Goal: Navigation & Orientation: Find specific page/section

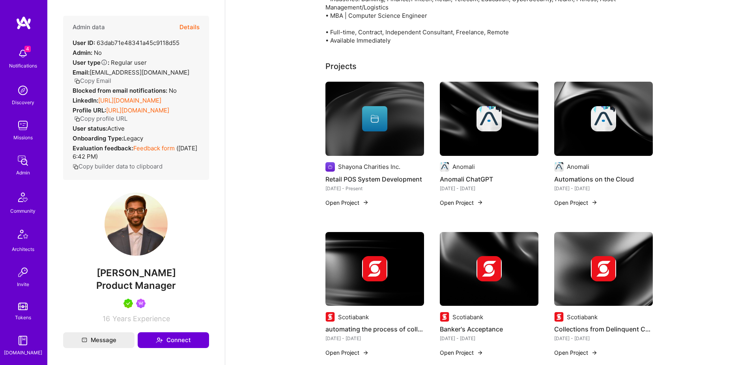
scroll to position [153, 0]
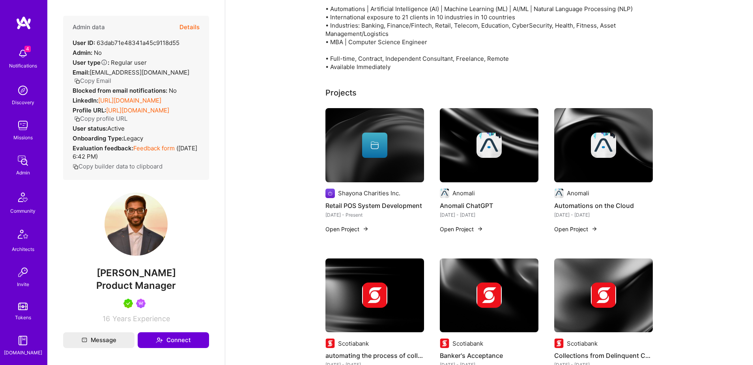
click at [470, 150] on div at bounding box center [489, 145] width 99 height 25
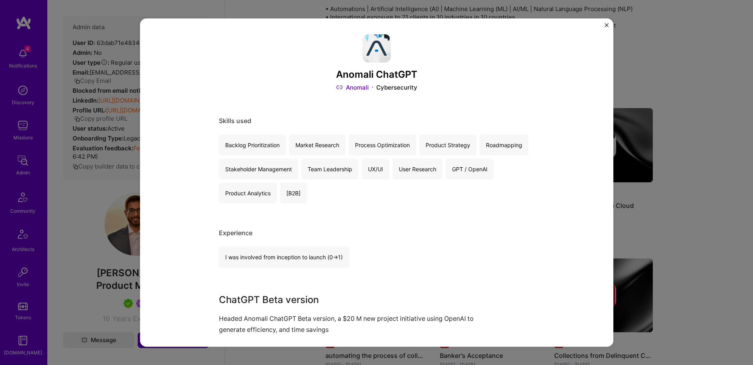
scroll to position [154, 0]
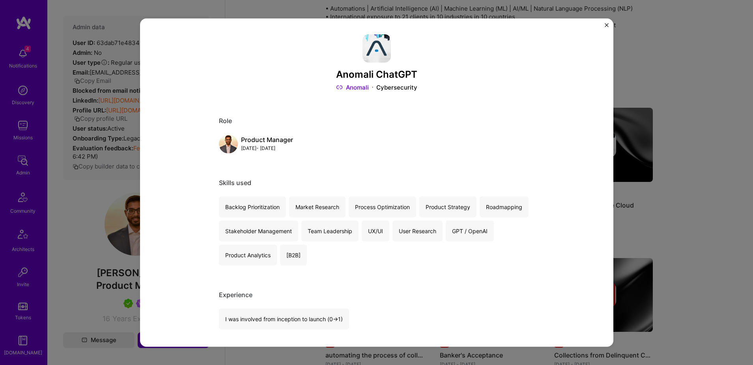
click at [670, 127] on div "Anomali ChatGPT Anomali Cybersecurity Role Product Manager [DATE] - [DATE] Skil…" at bounding box center [376, 182] width 753 height 365
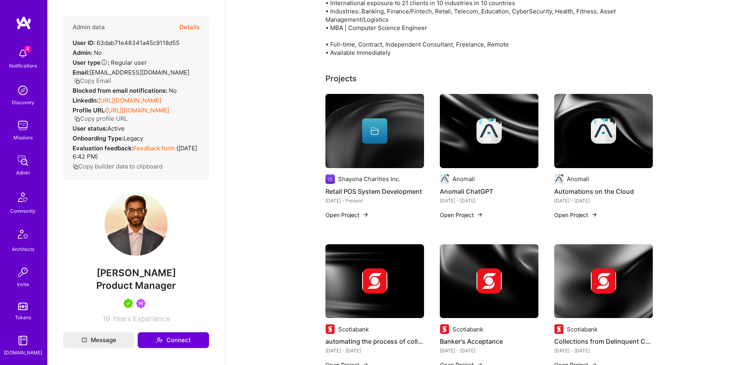
scroll to position [168, 0]
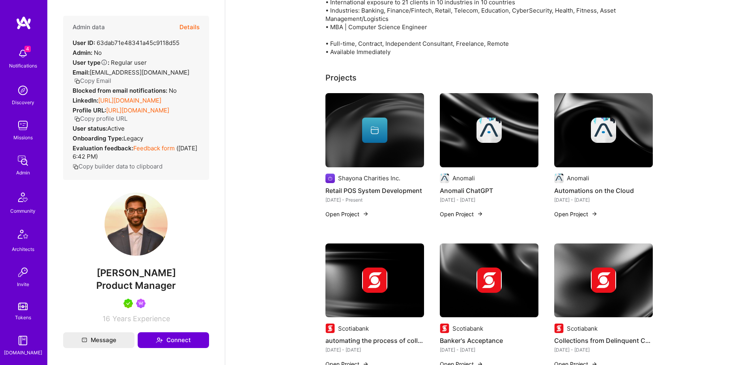
click at [593, 132] on img at bounding box center [603, 130] width 25 height 25
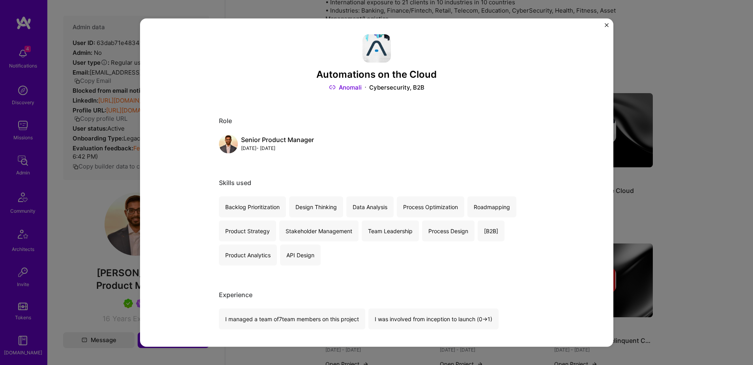
drag, startPoint x: 609, startPoint y: 27, endPoint x: 616, endPoint y: 30, distance: 7.9
click at [609, 27] on button "Close" at bounding box center [607, 27] width 4 height 8
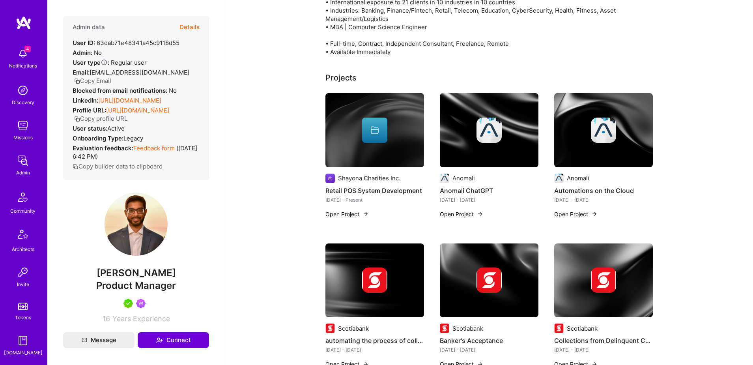
click at [367, 280] on img at bounding box center [374, 280] width 25 height 25
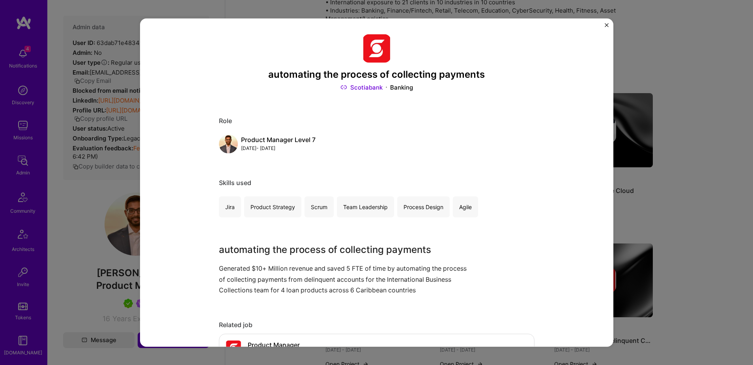
click at [606, 24] on img "Close" at bounding box center [607, 25] width 4 height 4
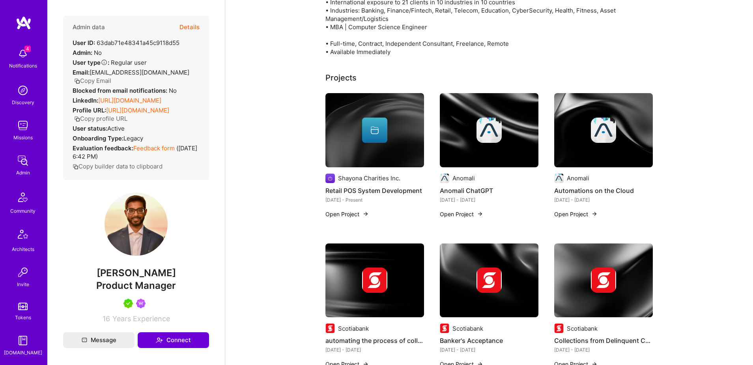
click at [471, 159] on img at bounding box center [489, 130] width 99 height 74
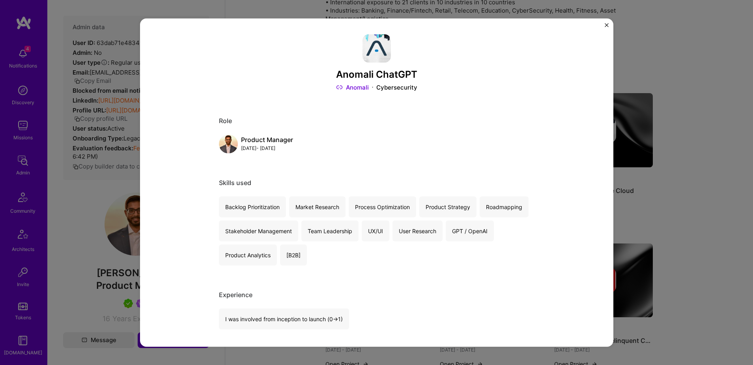
scroll to position [169, 0]
click at [607, 23] on img "Close" at bounding box center [607, 25] width 4 height 4
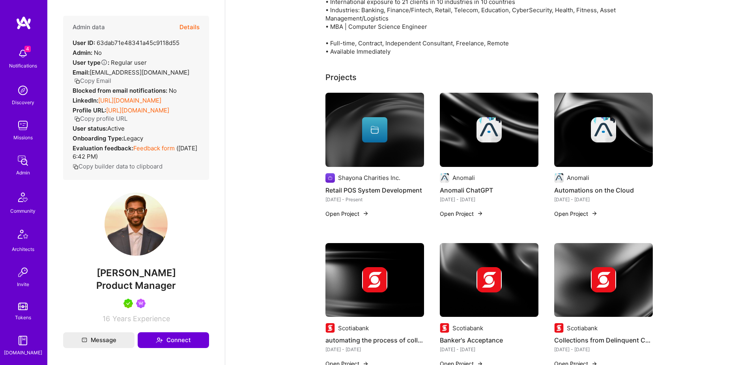
click at [396, 300] on img at bounding box center [375, 280] width 99 height 74
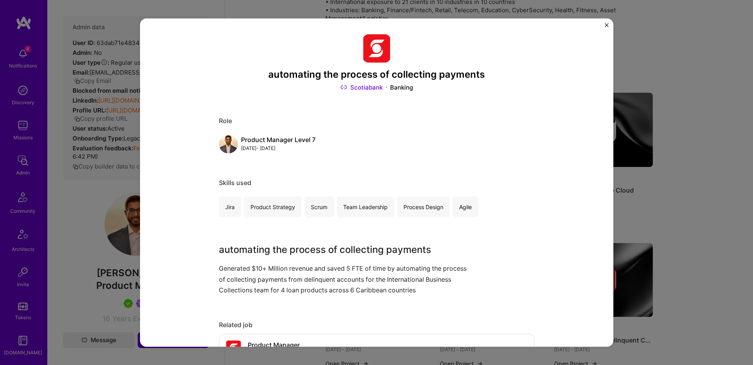
click at [607, 23] on img "Close" at bounding box center [607, 25] width 4 height 4
